Goal: Communication & Community: Connect with others

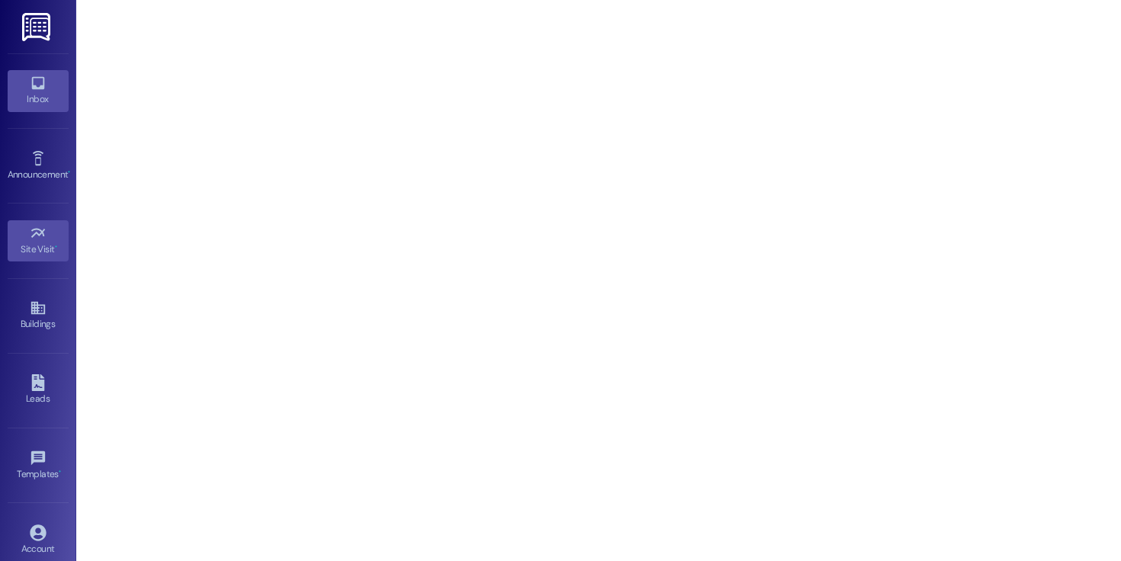
click at [59, 88] on link "Inbox" at bounding box center [38, 90] width 61 height 41
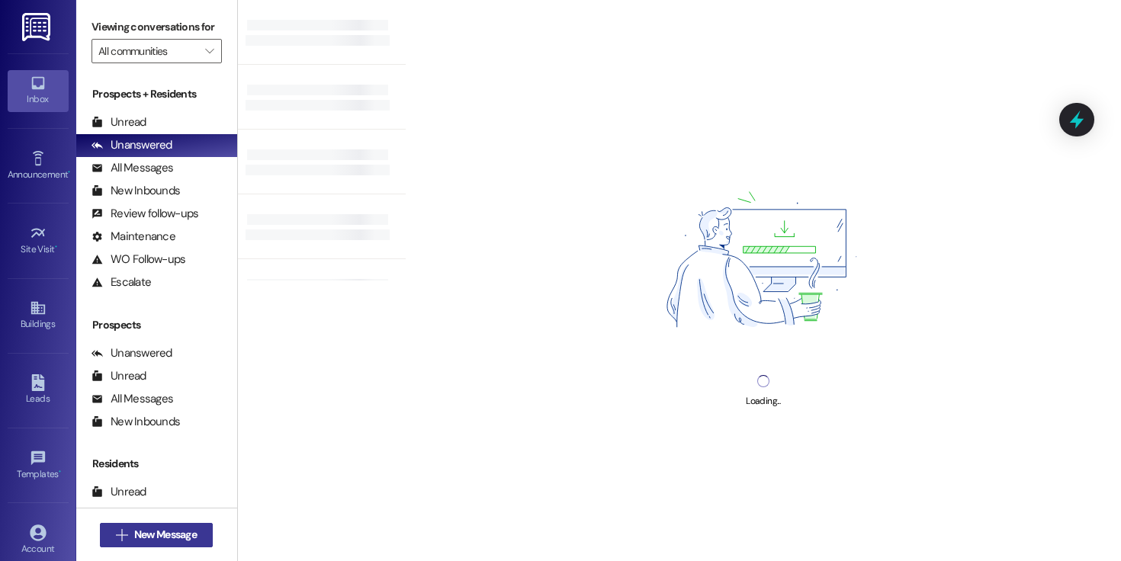
click at [193, 527] on span "New Message" at bounding box center [165, 535] width 63 height 16
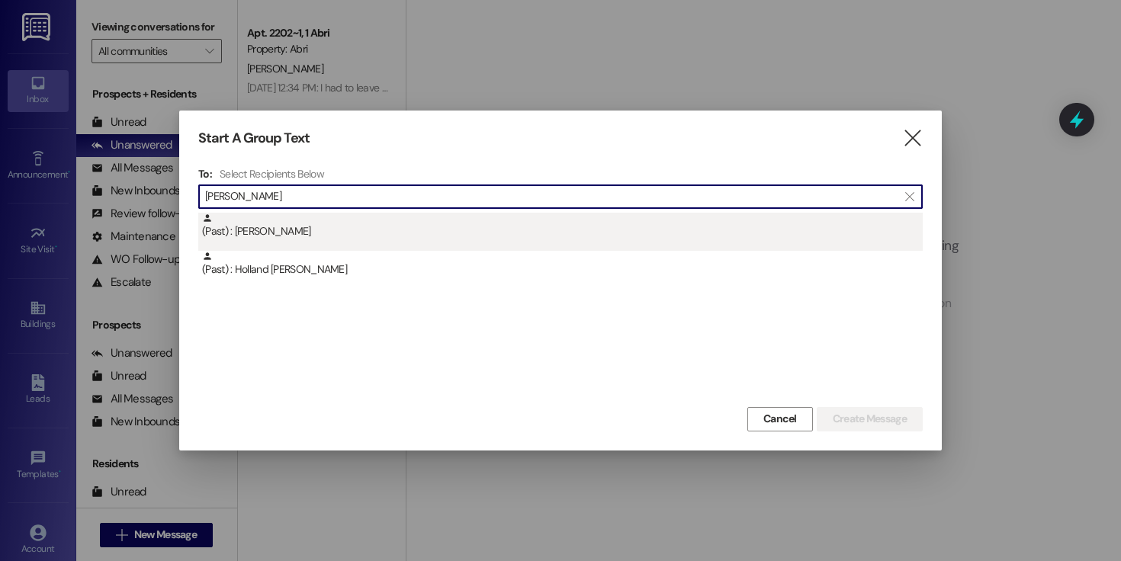
type input "[PERSON_NAME]"
click at [282, 226] on div "(Past) : [PERSON_NAME]" at bounding box center [562, 226] width 721 height 27
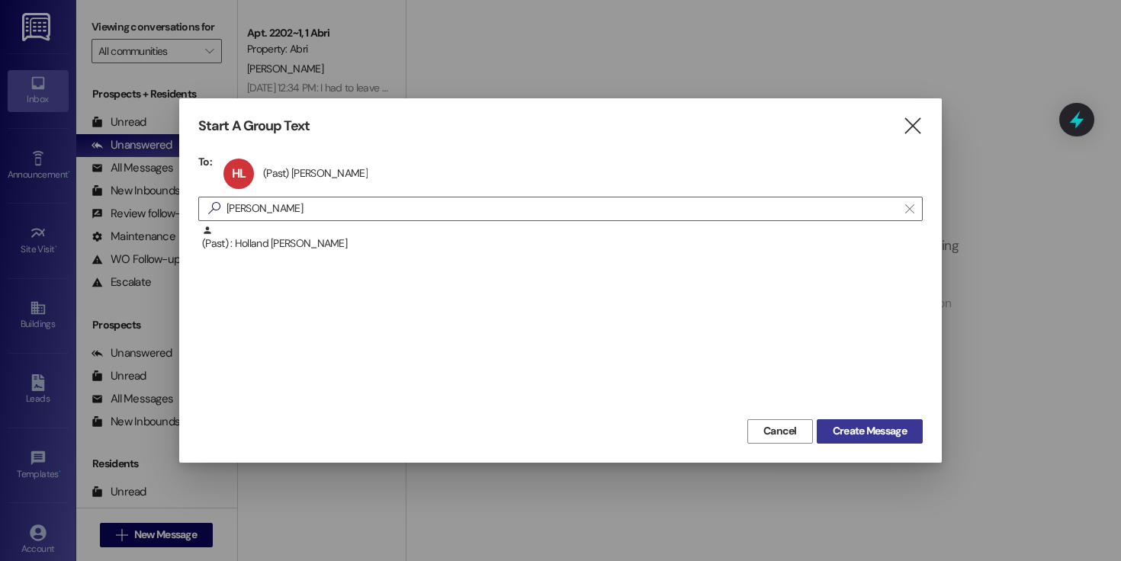
click at [855, 423] on span "Create Message" at bounding box center [870, 431] width 74 height 16
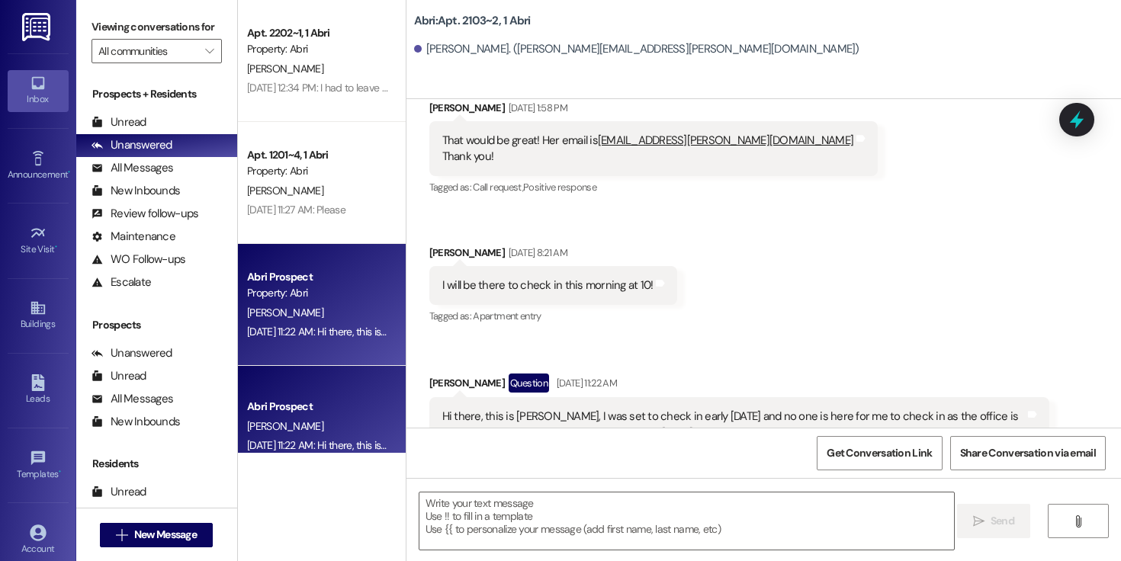
scroll to position [21267, 0]
